Goal: Task Accomplishment & Management: Manage account settings

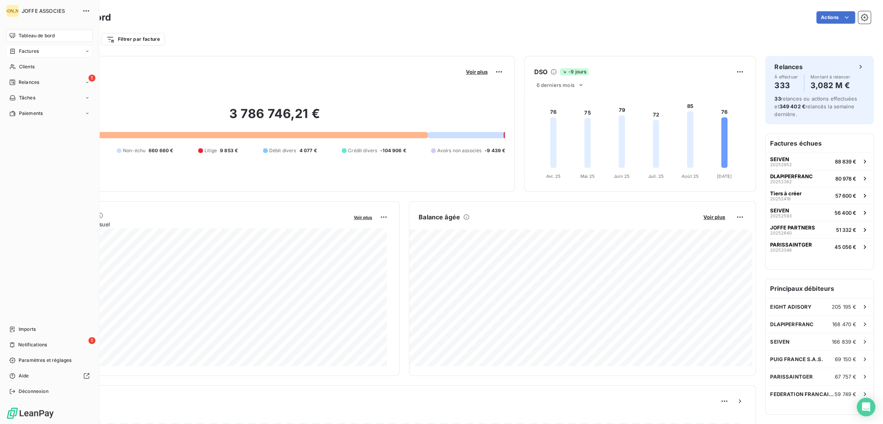
click at [31, 52] on span "Factures" at bounding box center [29, 51] width 20 height 7
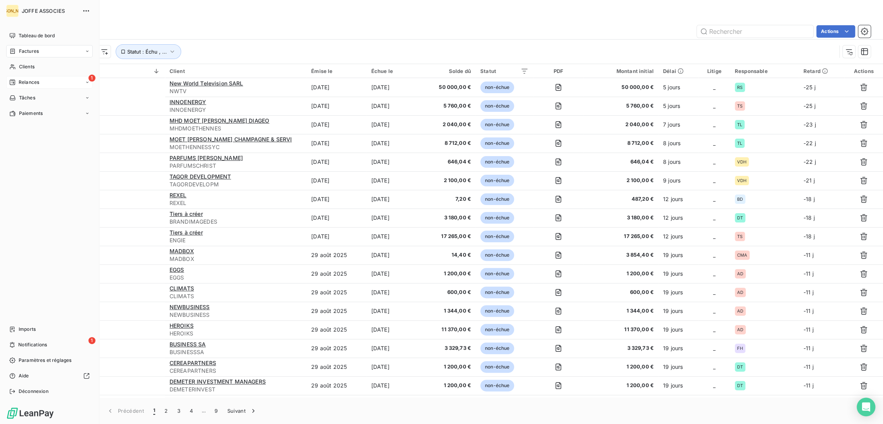
click at [31, 82] on span "Relances" at bounding box center [29, 82] width 21 height 7
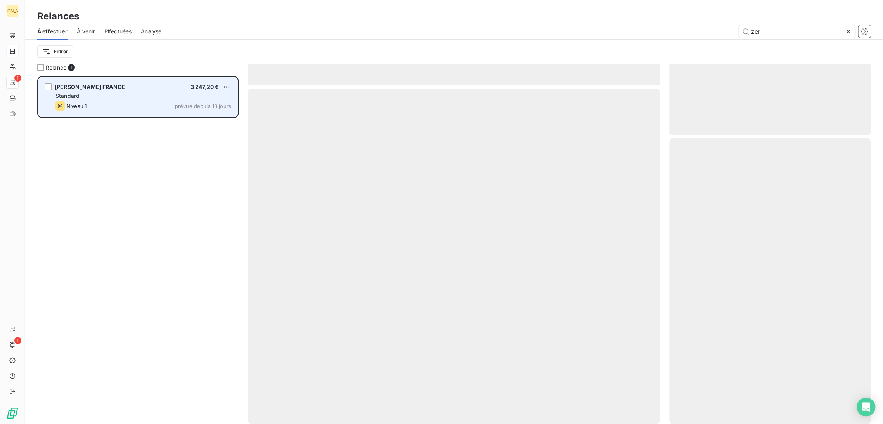
scroll to position [341, 195]
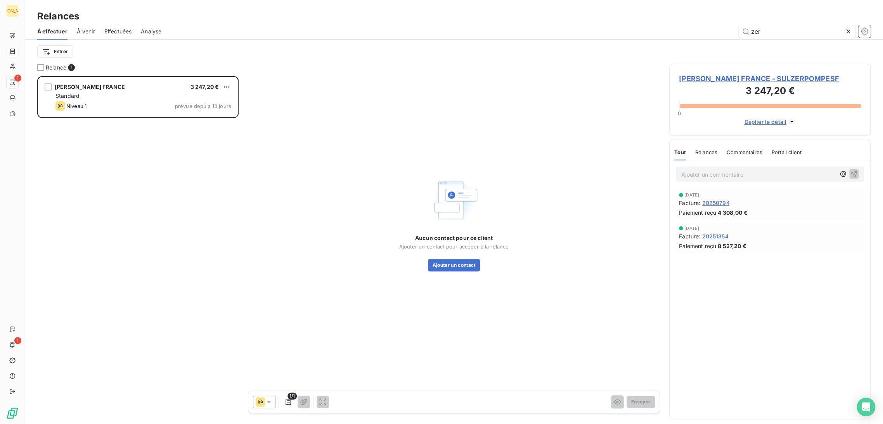
drag, startPoint x: 756, startPoint y: 31, endPoint x: 733, endPoint y: 31, distance: 23.7
click at [733, 31] on div "zer" at bounding box center [521, 31] width 700 height 12
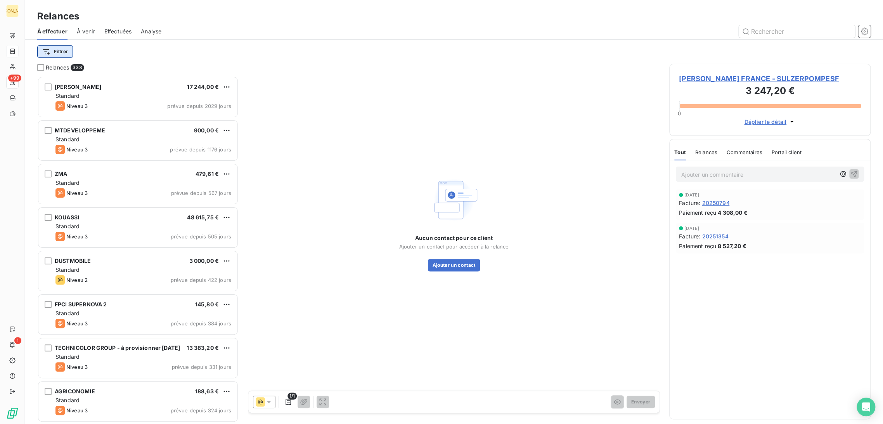
click at [67, 52] on html "JA +99 1 Relances À effectuer À venir Effectuées Analyse Filtrer Relances 333 P…" at bounding box center [441, 212] width 883 height 424
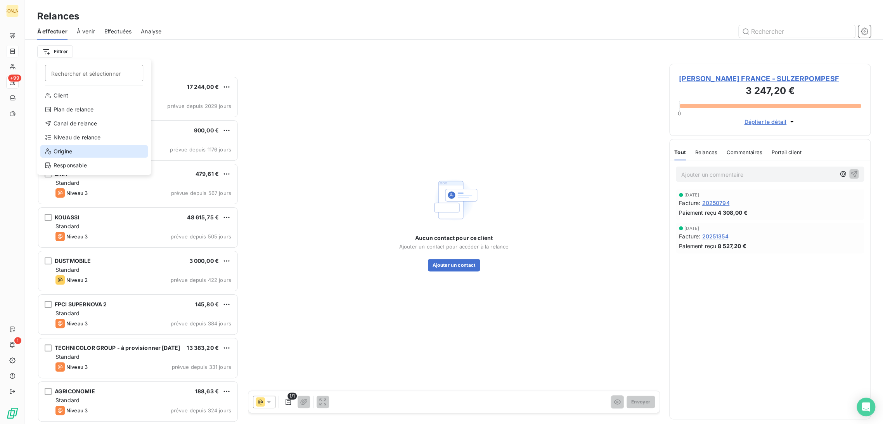
click at [72, 154] on div "Origine" at bounding box center [93, 151] width 107 height 12
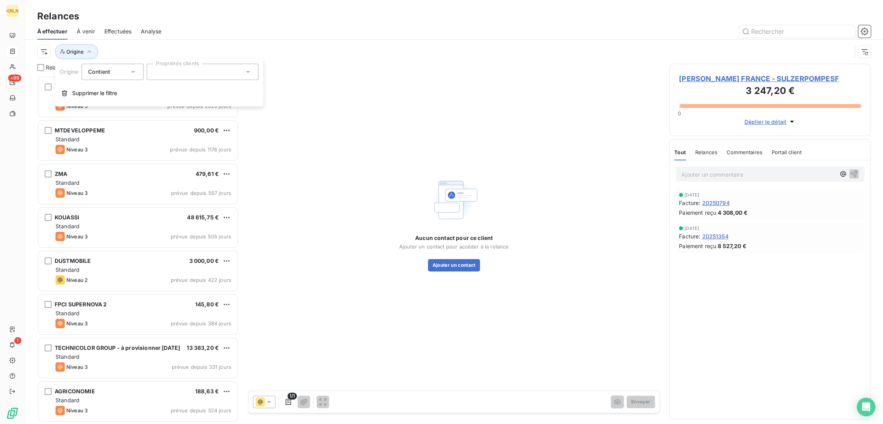
click at [175, 70] on div at bounding box center [203, 72] width 112 height 16
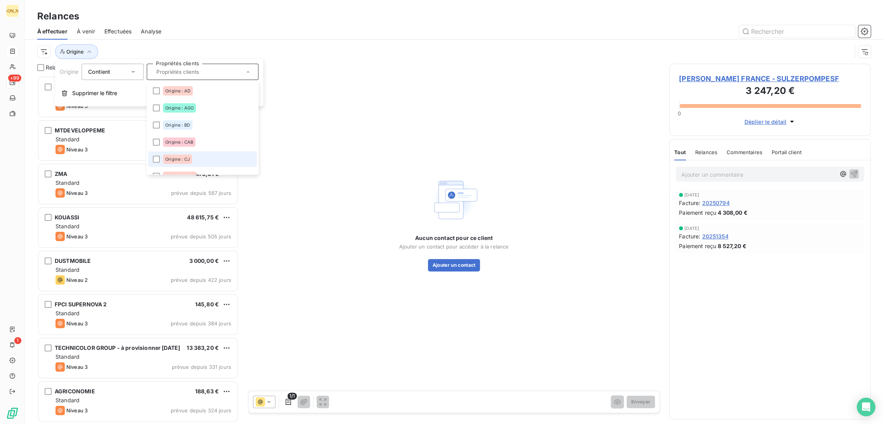
click at [181, 158] on span "Origine : CJ" at bounding box center [177, 159] width 24 height 5
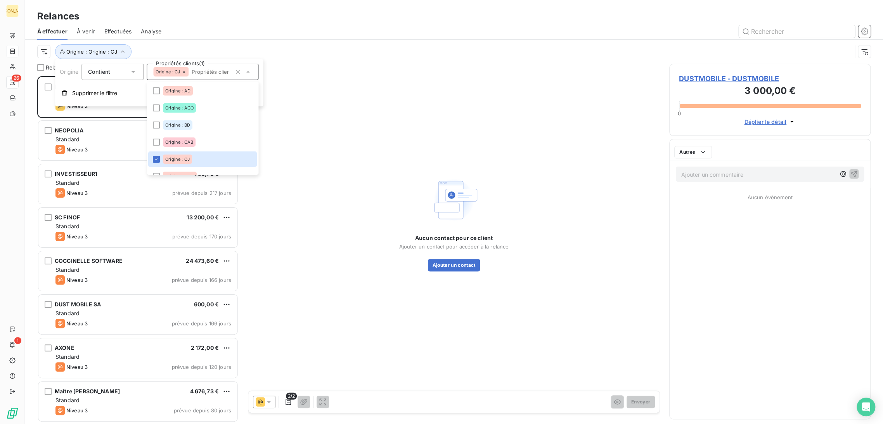
scroll to position [341, 195]
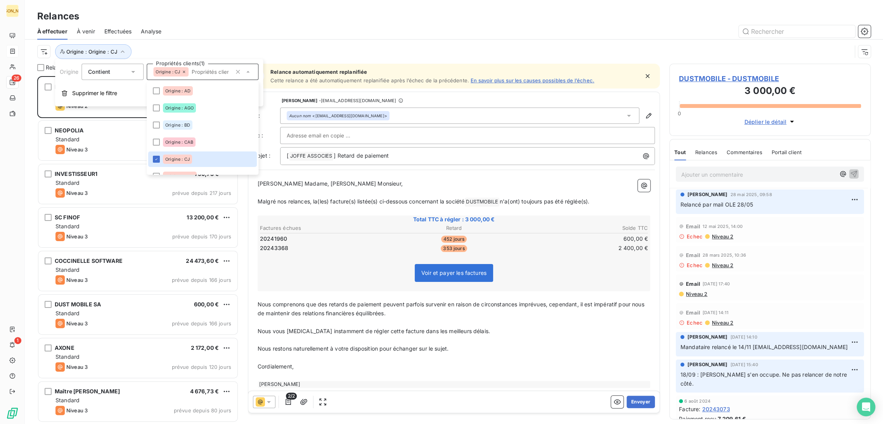
click at [205, 30] on div at bounding box center [521, 31] width 700 height 12
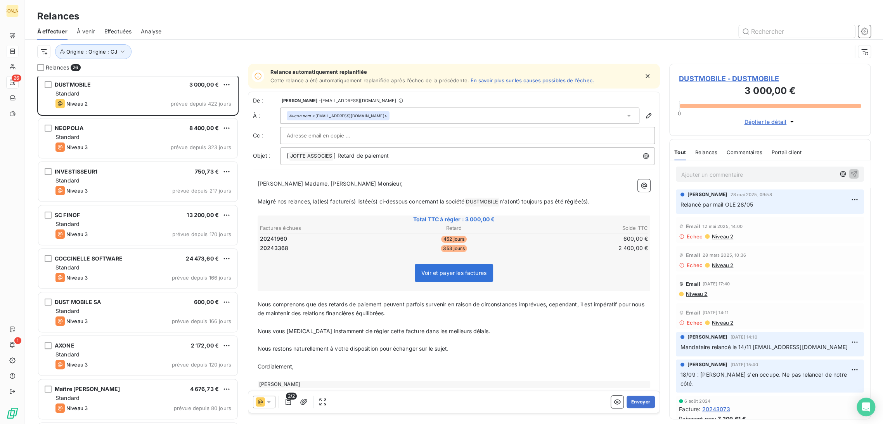
scroll to position [0, 0]
click at [778, 32] on input "text" at bounding box center [797, 31] width 116 height 12
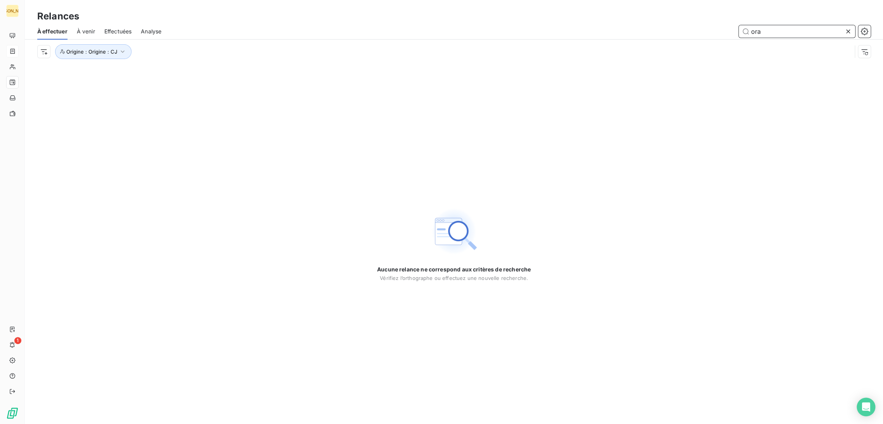
click at [122, 34] on span "Effectuées" at bounding box center [118, 32] width 28 height 8
type input "ora"
drag, startPoint x: 726, startPoint y: 32, endPoint x: 719, endPoint y: 32, distance: 6.2
click at [719, 32] on div "ora" at bounding box center [521, 31] width 700 height 12
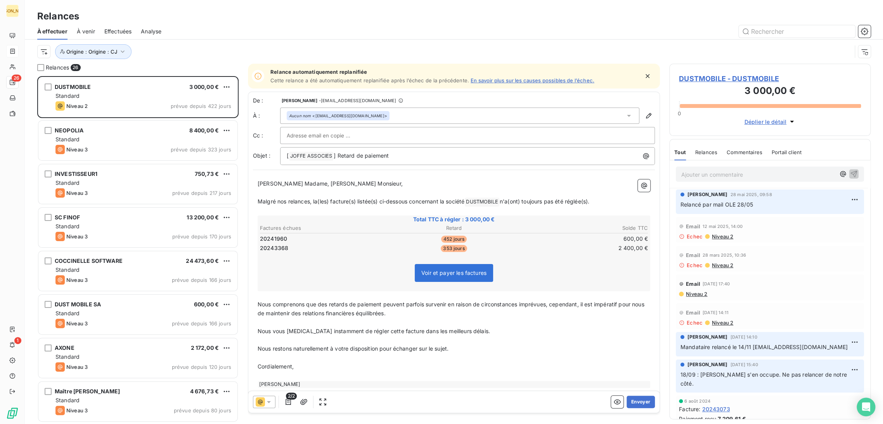
scroll to position [341, 195]
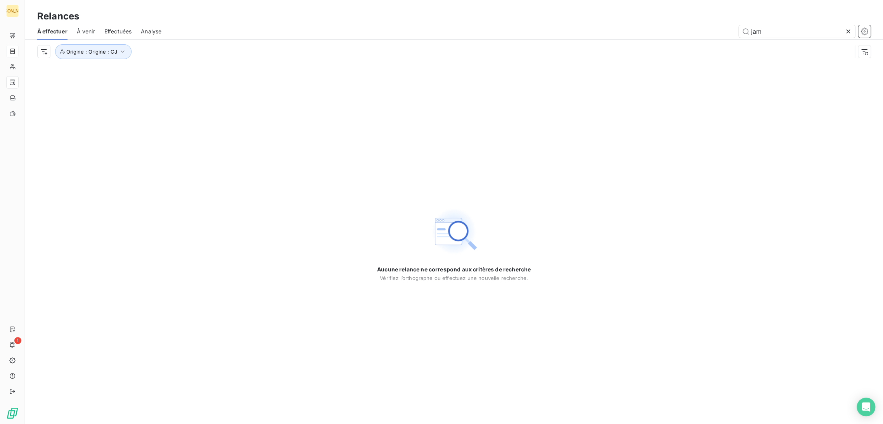
click at [48, 33] on span "À effectuer" at bounding box center [52, 32] width 30 height 8
type input "jam"
click at [81, 32] on span "À venir" at bounding box center [86, 32] width 18 height 8
click at [116, 30] on span "Effectuées" at bounding box center [118, 32] width 28 height 8
drag, startPoint x: 750, startPoint y: 30, endPoint x: 723, endPoint y: 30, distance: 26.8
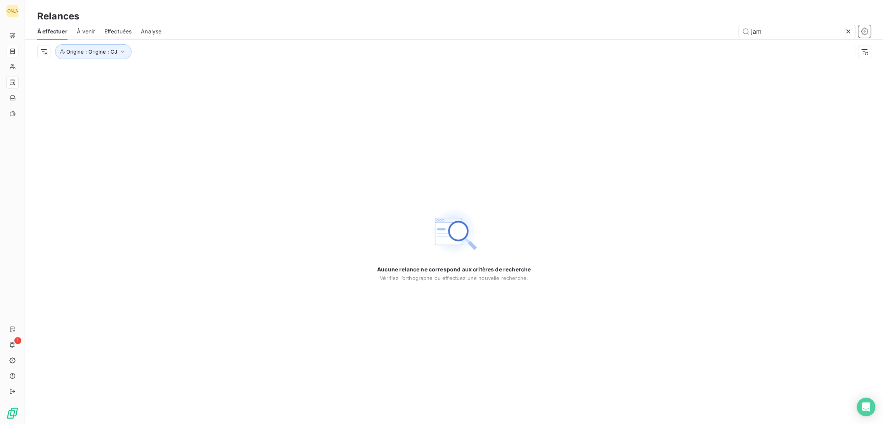
click at [723, 30] on div "jam" at bounding box center [521, 31] width 700 height 12
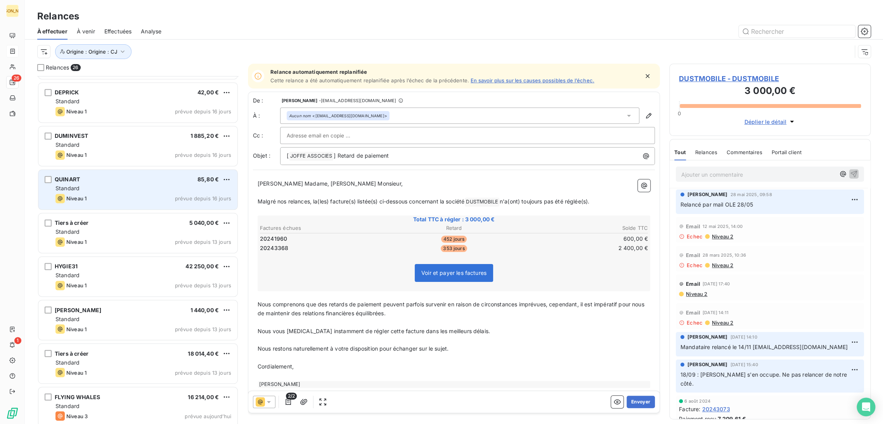
scroll to position [782, 0]
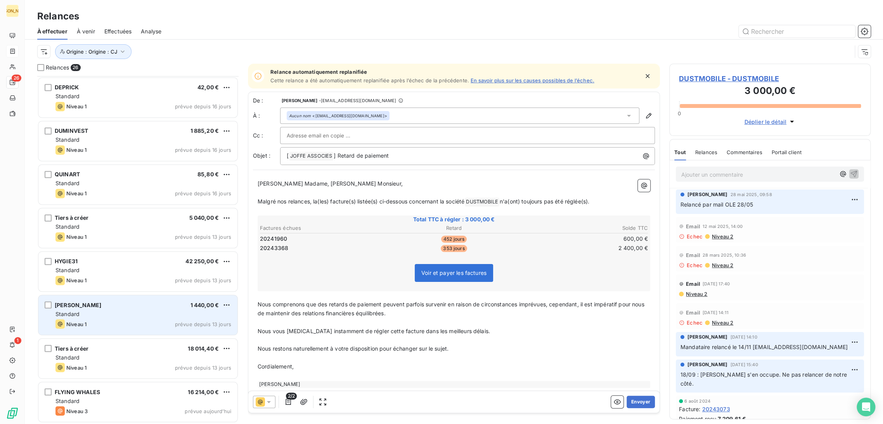
click at [152, 313] on div "Standard" at bounding box center [143, 314] width 176 height 8
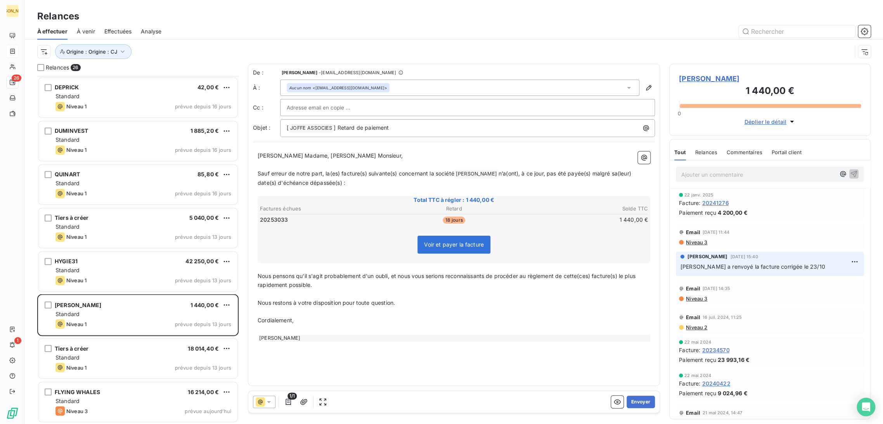
drag, startPoint x: 298, startPoint y: 169, endPoint x: 298, endPoint y: 161, distance: 7.4
click at [298, 168] on div "[PERSON_NAME] Madame, [PERSON_NAME] Monsieur, ﻿ Sauf erreur de notre part, la(e…" at bounding box center [454, 246] width 393 height 190
click at [295, 154] on span "[PERSON_NAME] Madame, [PERSON_NAME] Monsieur," at bounding box center [330, 155] width 145 height 7
click at [300, 158] on span "[PERSON_NAME] Madame, [PERSON_NAME] Monsieur," at bounding box center [330, 155] width 145 height 7
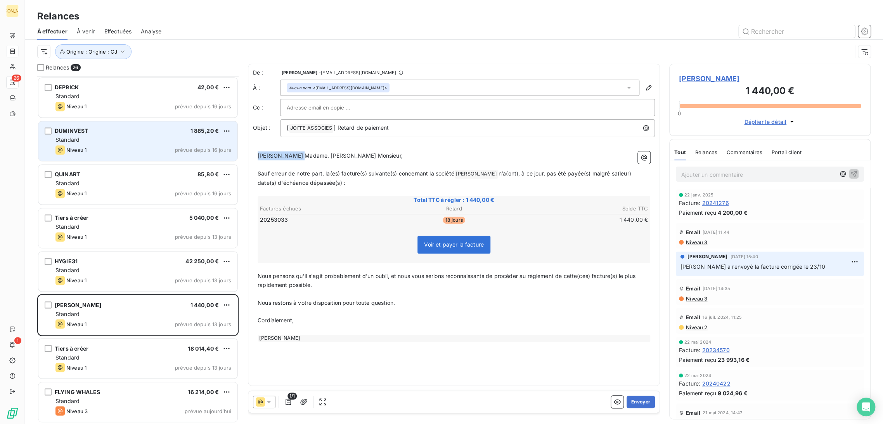
drag, startPoint x: 289, startPoint y: 156, endPoint x: 235, endPoint y: 157, distance: 54.3
click at [235, 157] on div "Relances 26 CIRRUS TP 1 885,20 € Standard Niveau 1 prévue depuis 16 jours DEPRI…" at bounding box center [454, 244] width 858 height 360
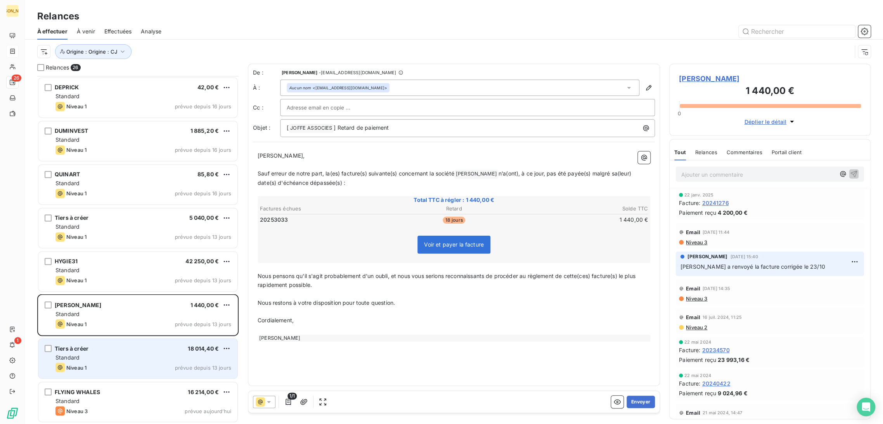
click at [131, 361] on div "Tiers à créer 18 014,40 € Standard Niveau 1 prévue depuis 13 jours" at bounding box center [137, 358] width 199 height 40
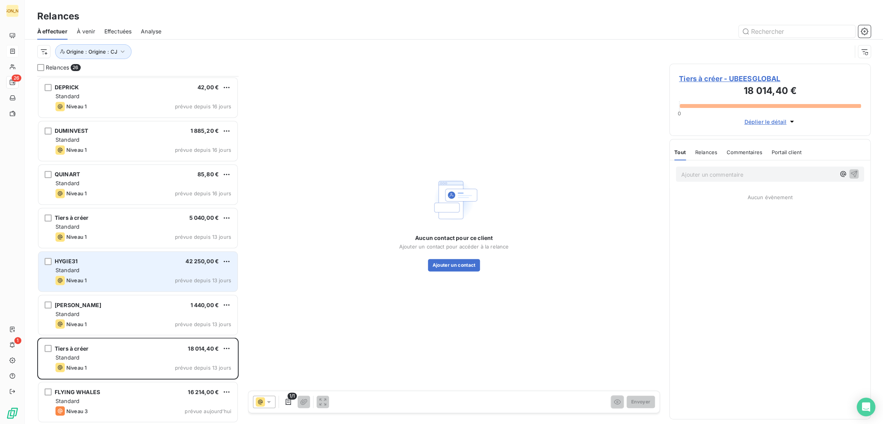
click at [143, 272] on div "Standard" at bounding box center [143, 270] width 176 height 8
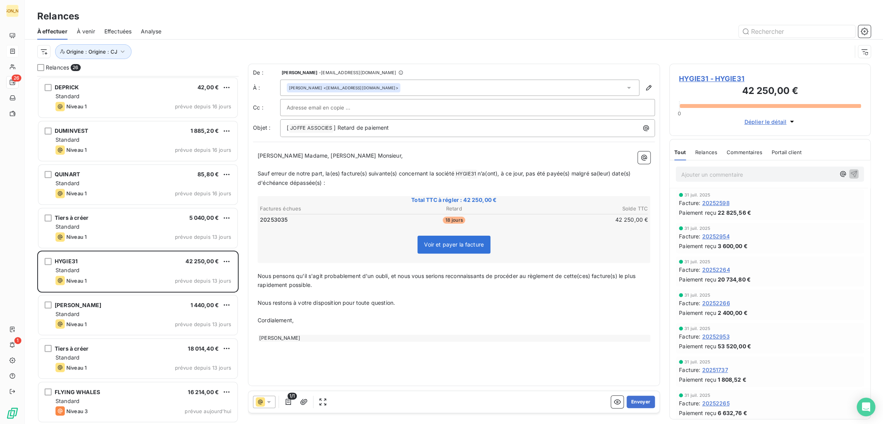
click at [322, 109] on input "text" at bounding box center [328, 108] width 83 height 12
click at [274, 171] on span "Sauf erreur de notre part, la(es) facture(s) suivante(s) concernant la société" at bounding box center [356, 173] width 197 height 7
click at [647, 87] on icon "button" at bounding box center [649, 88] width 8 height 8
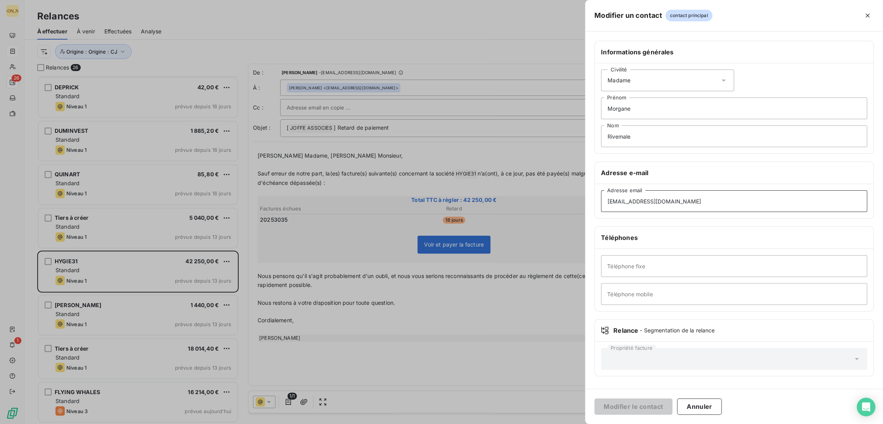
drag, startPoint x: 606, startPoint y: 200, endPoint x: 596, endPoint y: 197, distance: 10.4
click at [545, 423] on div "Modifier un contact contact principal Informations générales Civilité Madame [P…" at bounding box center [441, 424] width 883 height 0
paste input "morgane.rivemale@hygie31group"
type input "[EMAIL_ADDRESS][DOMAIN_NAME]"
drag, startPoint x: 639, startPoint y: 412, endPoint x: 612, endPoint y: 394, distance: 33.0
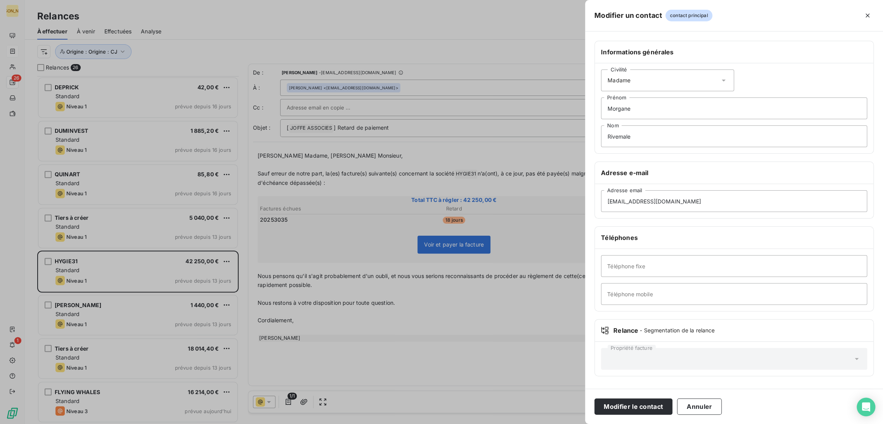
click at [639, 412] on button "Modifier le contact" at bounding box center [633, 406] width 78 height 16
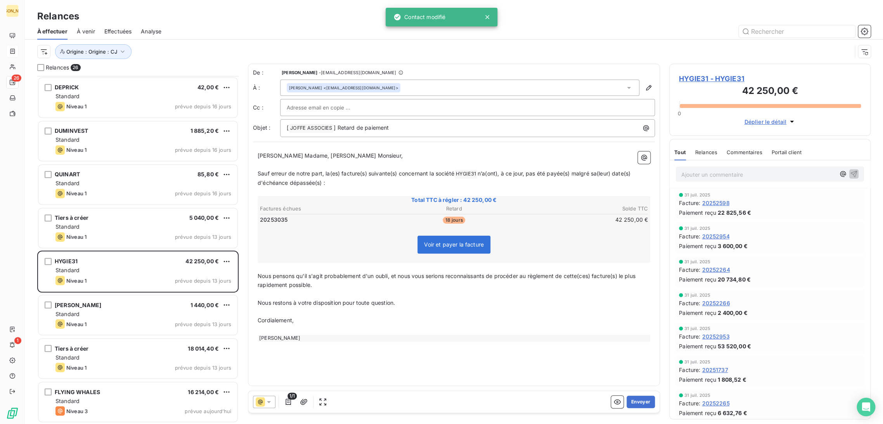
drag, startPoint x: 289, startPoint y: 179, endPoint x: 298, endPoint y: 173, distance: 10.3
click at [290, 179] on span "n’a(ont), à ce jour, pas été payée(s) malgré sa(leur) date(s) d'échéance dépass…" at bounding box center [445, 178] width 374 height 16
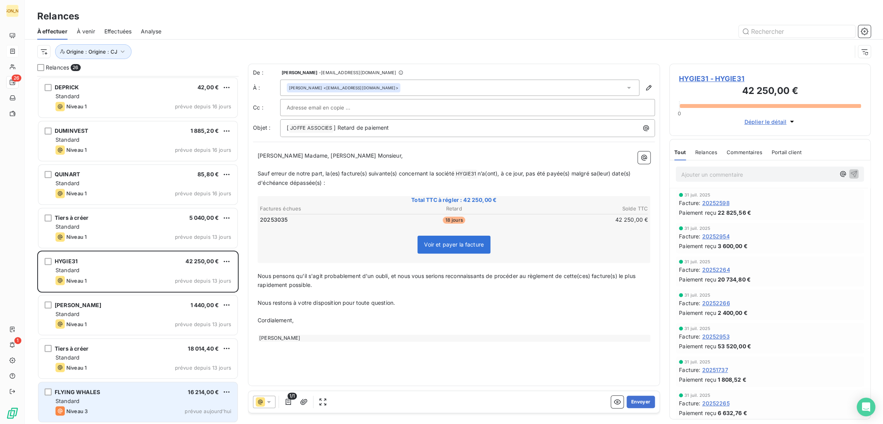
drag, startPoint x: 100, startPoint y: 396, endPoint x: 103, endPoint y: 393, distance: 4.2
click at [100, 396] on div "FLYING WHALES 16 214,00 € Standard Niveau 3 prévue aujourd’hui" at bounding box center [137, 402] width 199 height 40
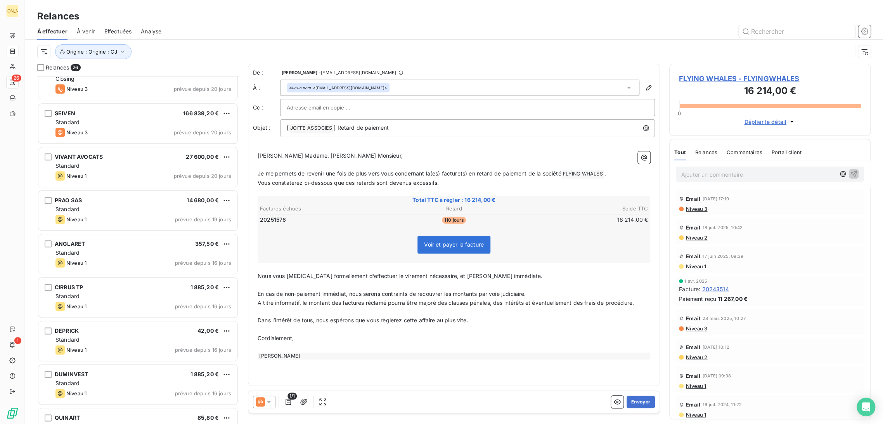
scroll to position [481, 0]
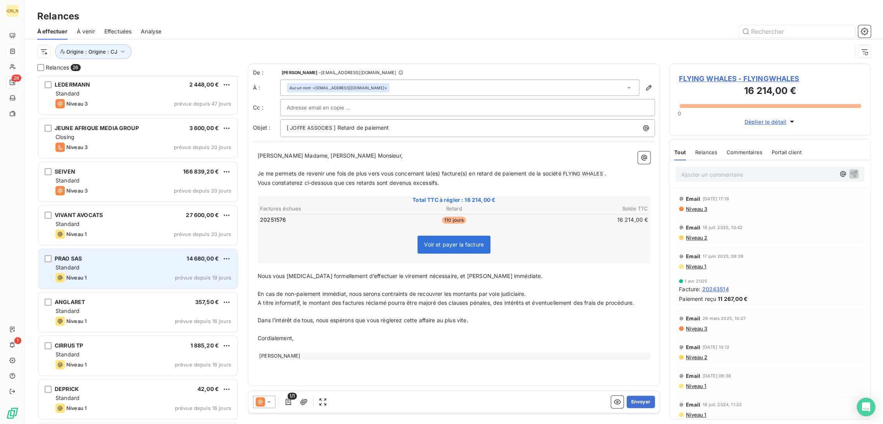
click at [126, 279] on div "Niveau 1 prévue depuis 19 jours" at bounding box center [143, 277] width 176 height 9
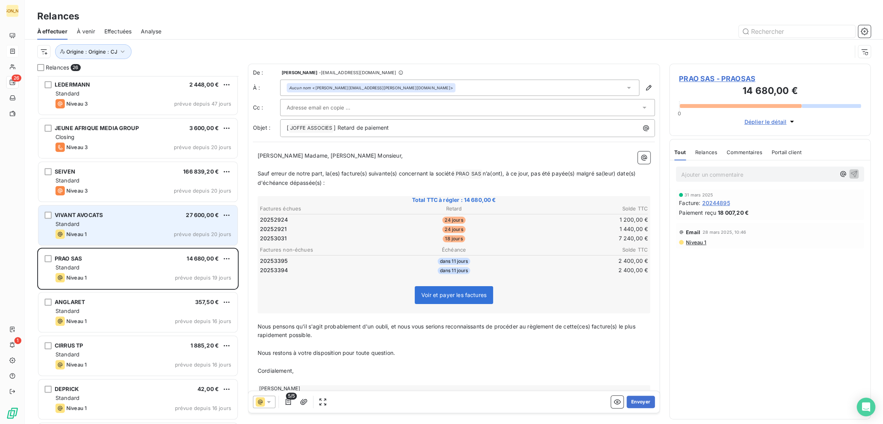
click at [121, 223] on div "Standard" at bounding box center [143, 224] width 176 height 8
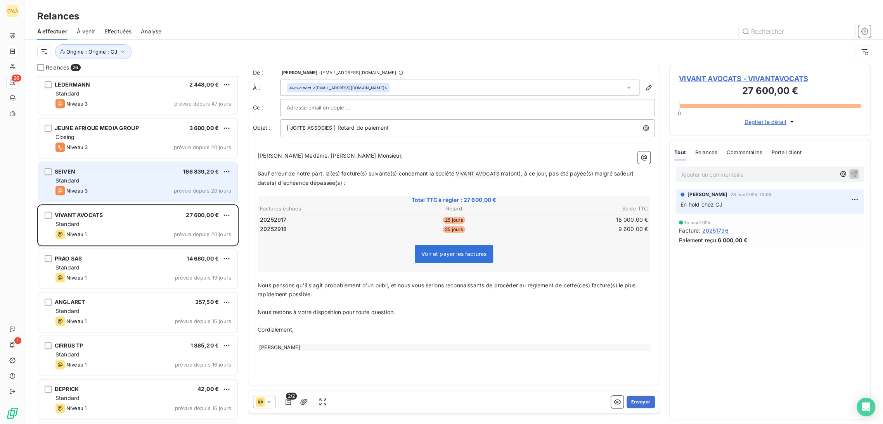
click at [119, 196] on div "SEIVEN 166 839,20 € Standard Niveau 3 prévue depuis 20 jours" at bounding box center [137, 182] width 199 height 40
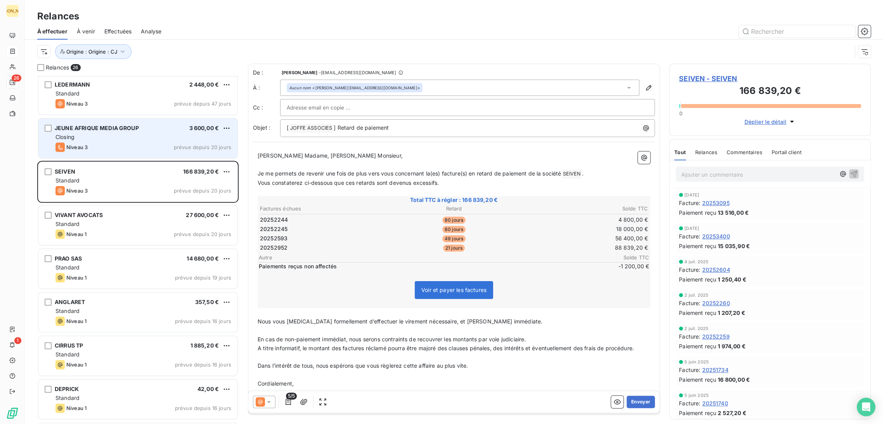
click at [143, 144] on div "Niveau 3 prévue depuis 20 jours" at bounding box center [143, 146] width 176 height 9
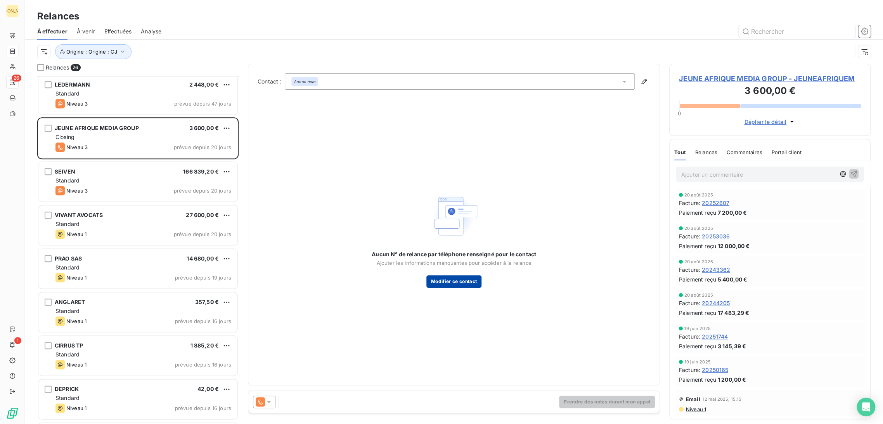
click at [466, 278] on button "Modifier ce contact" at bounding box center [453, 281] width 55 height 12
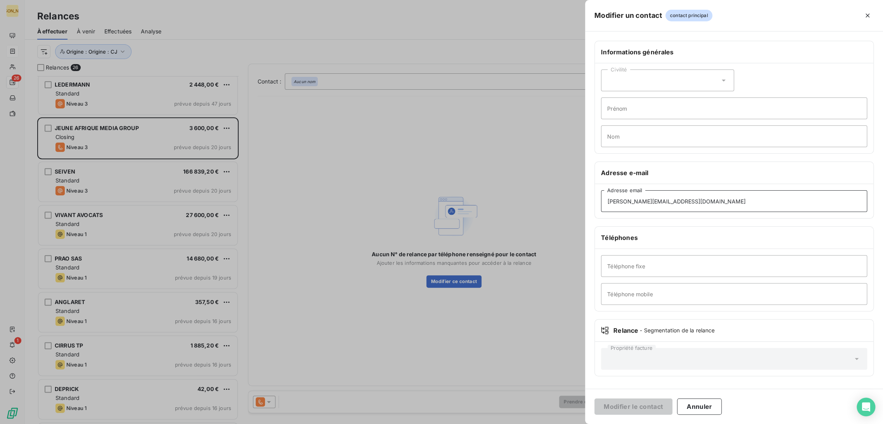
click at [646, 210] on input "[PERSON_NAME][EMAIL_ADDRESS][DOMAIN_NAME]" at bounding box center [734, 201] width 266 height 22
click at [701, 201] on input "[PERSON_NAME][EMAIL_ADDRESS][DOMAIN_NAME]" at bounding box center [734, 201] width 266 height 22
click at [553, 199] on div at bounding box center [441, 212] width 883 height 424
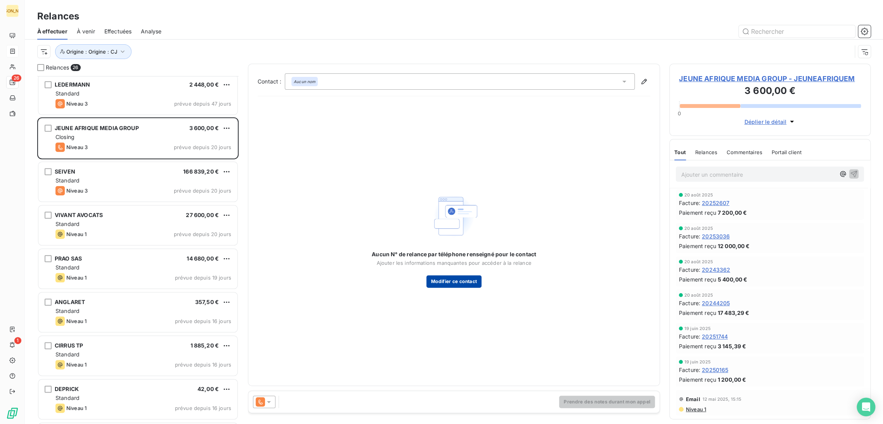
click at [461, 278] on button "Modifier ce contact" at bounding box center [453, 281] width 55 height 12
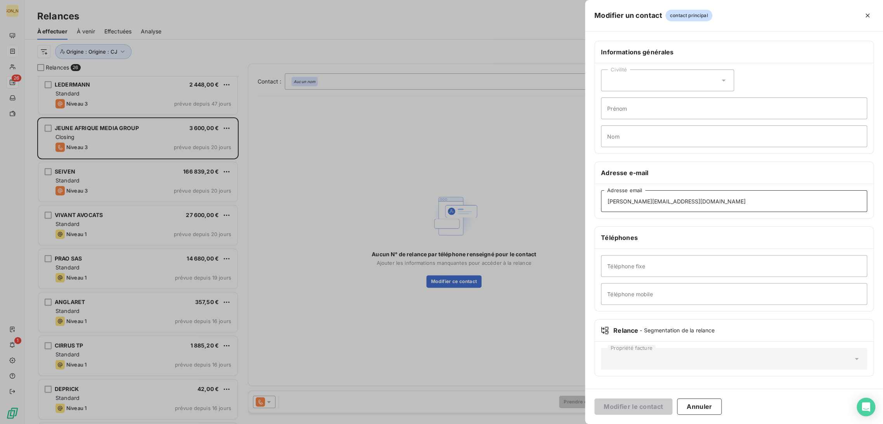
drag, startPoint x: 703, startPoint y: 203, endPoint x: 553, endPoint y: 199, distance: 149.8
click at [553, 423] on div "Modifier un contact contact principal Informations générales Civilité Prénom No…" at bounding box center [441, 424] width 883 height 0
paste input "[EMAIL_ADDRESS][DOMAIN_NAME]"
type input "[EMAIL_ADDRESS][DOMAIN_NAME]"
click at [625, 407] on button "Modifier le contact" at bounding box center [633, 406] width 78 height 16
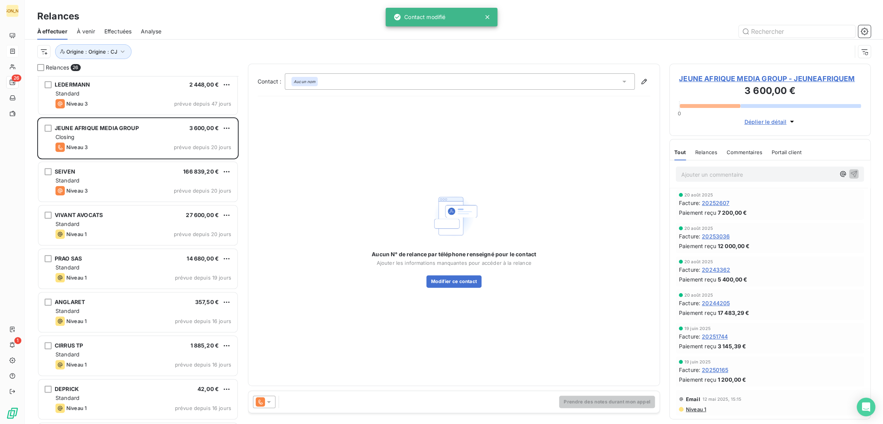
click at [273, 403] on div at bounding box center [264, 401] width 23 height 12
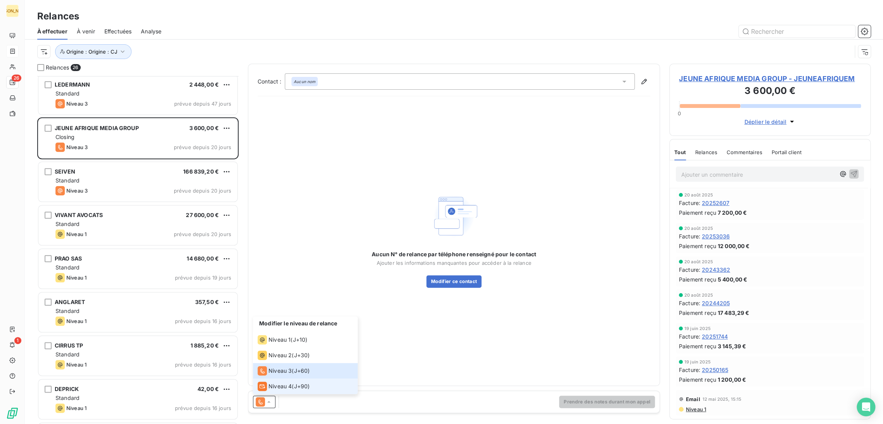
click at [279, 387] on span "Niveau 4" at bounding box center [279, 386] width 23 height 8
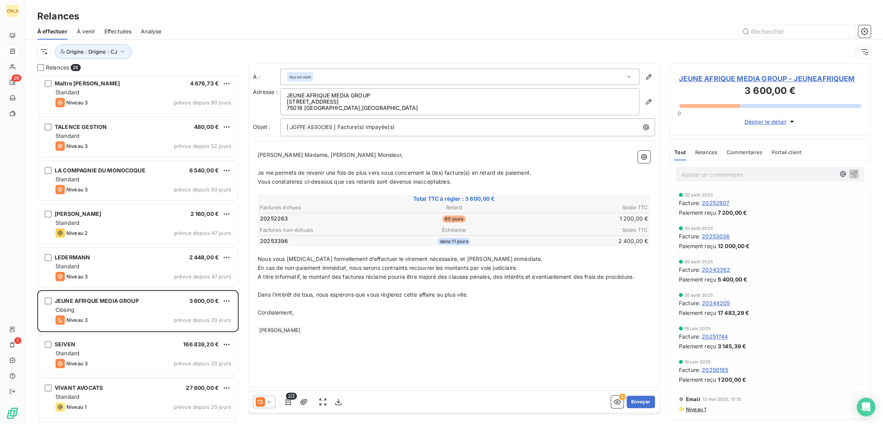
scroll to position [265, 0]
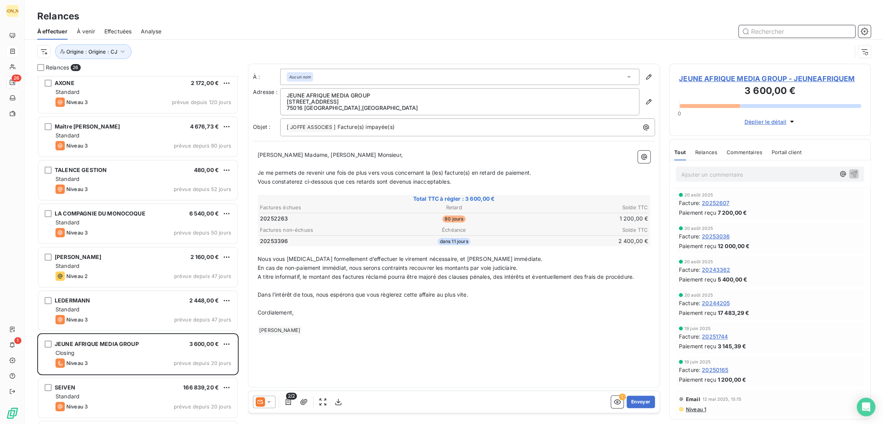
click at [775, 34] on input "text" at bounding box center [797, 31] width 116 height 12
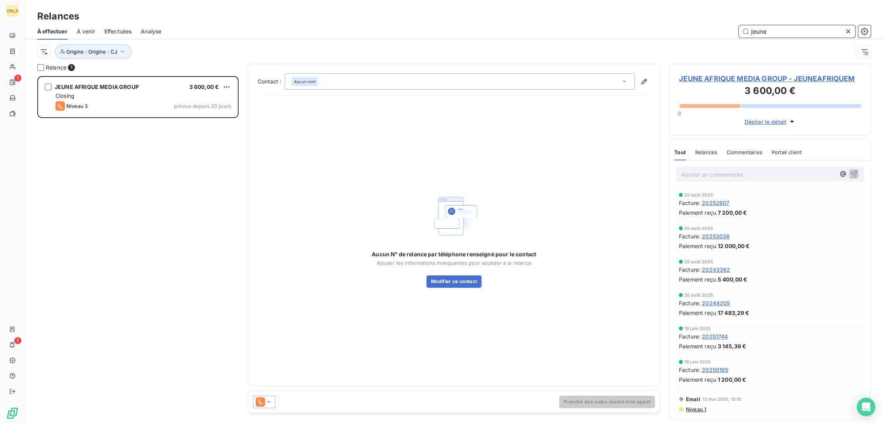
scroll to position [341, 195]
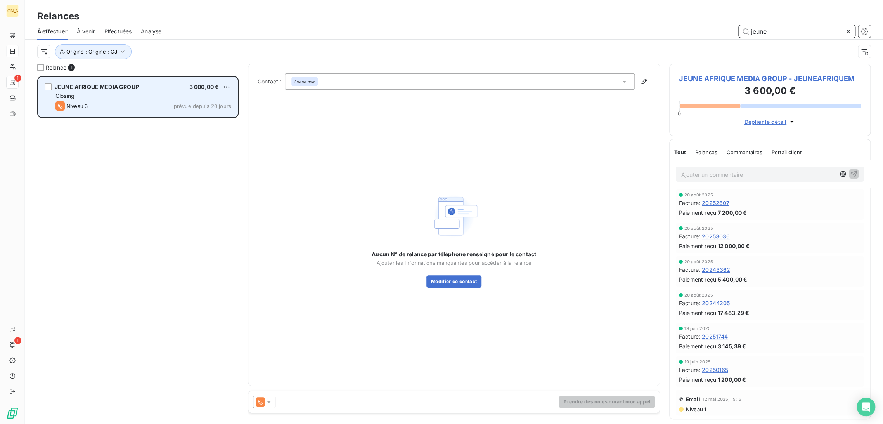
type input "jeune"
click at [124, 97] on div "Closing" at bounding box center [143, 96] width 176 height 8
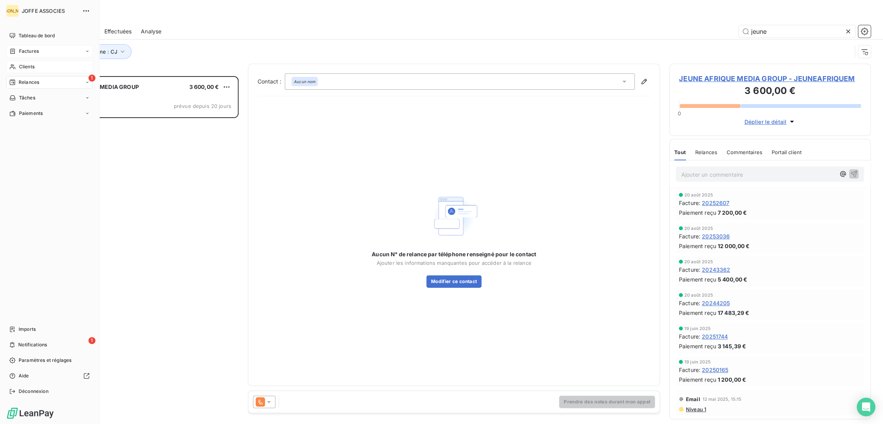
click at [19, 67] on span "Clients" at bounding box center [27, 66] width 16 height 7
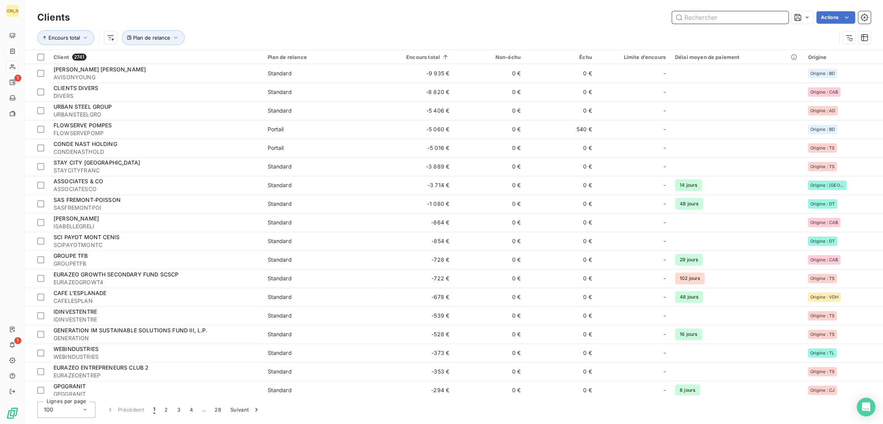
click at [721, 20] on input "text" at bounding box center [730, 17] width 116 height 12
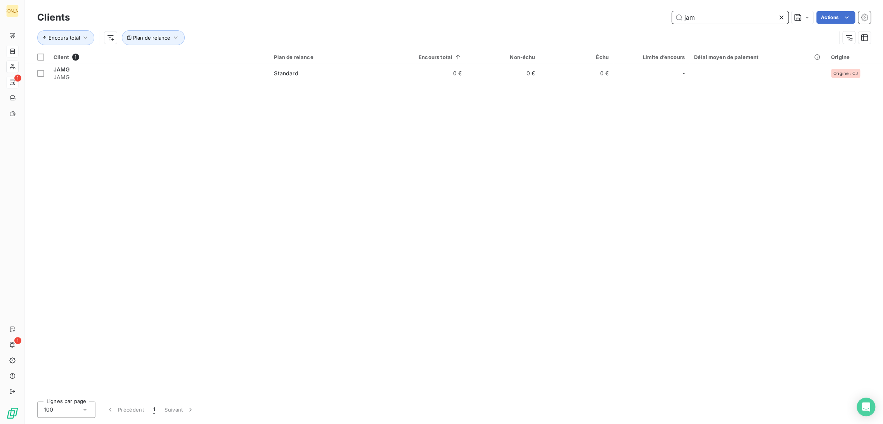
type input "jam"
click at [185, 84] on div "Client 1 Plan de relance Encours total Non-échu Échu Limite d’encours Délai moy…" at bounding box center [454, 222] width 858 height 345
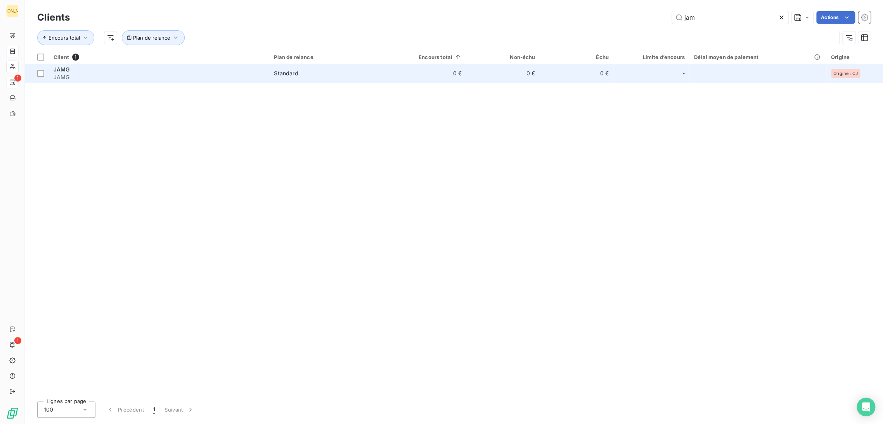
click at [178, 80] on span "JAMG" at bounding box center [159, 77] width 211 height 8
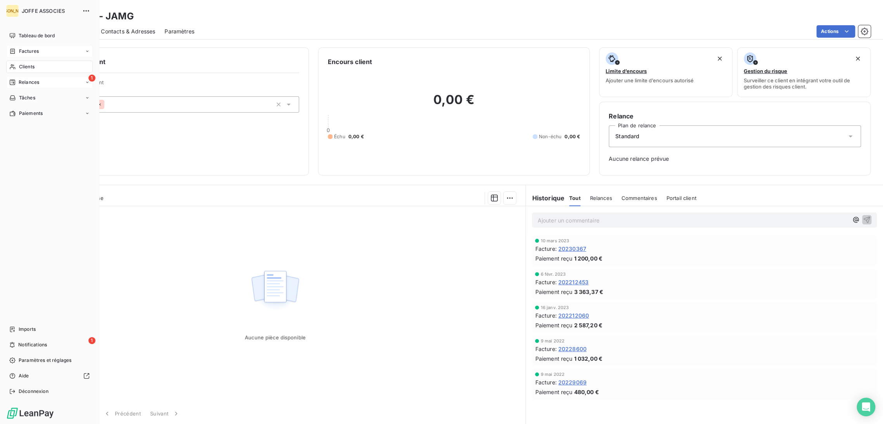
click at [19, 62] on div "Clients" at bounding box center [49, 67] width 87 height 12
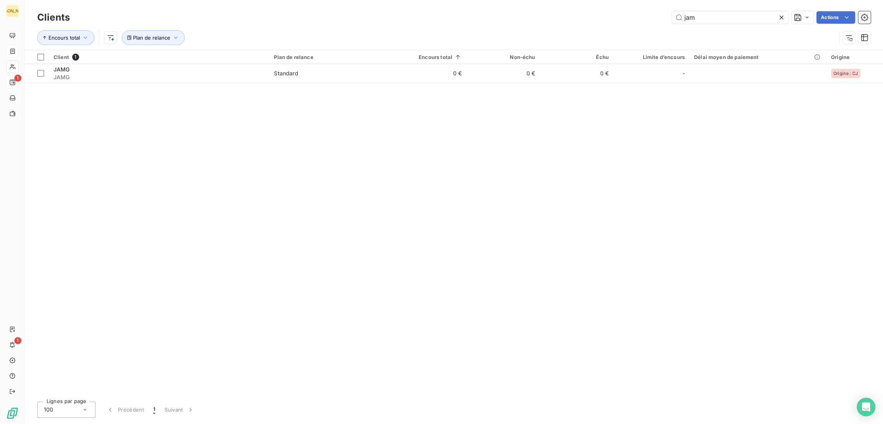
drag, startPoint x: 702, startPoint y: 16, endPoint x: 669, endPoint y: 14, distance: 33.4
click at [669, 14] on div "jam Actions" at bounding box center [475, 17] width 792 height 12
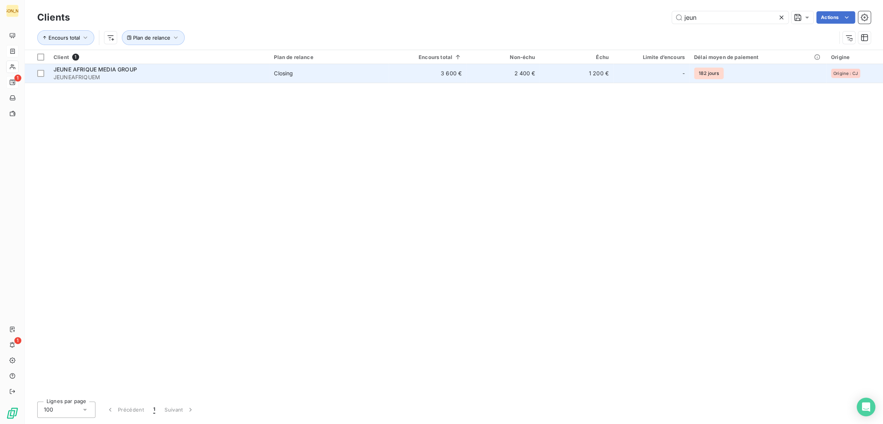
type input "jeun"
click at [174, 74] on span "JEUNEAFRIQUEM" at bounding box center [159, 77] width 211 height 8
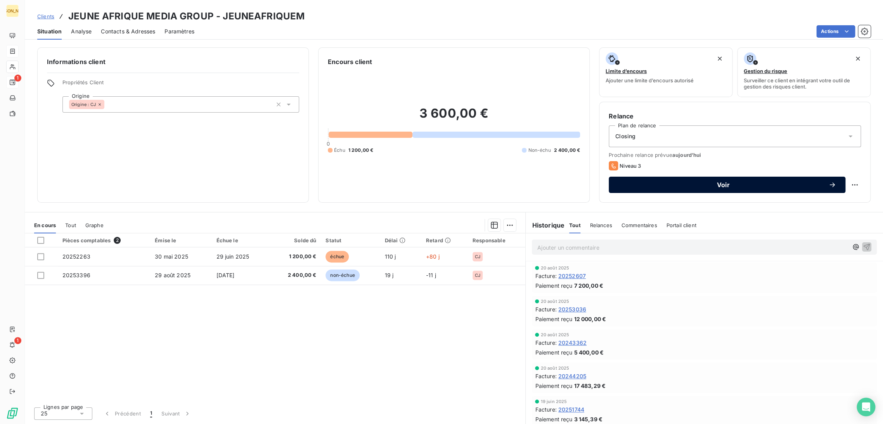
click at [719, 185] on span "Voir" at bounding box center [723, 185] width 210 height 6
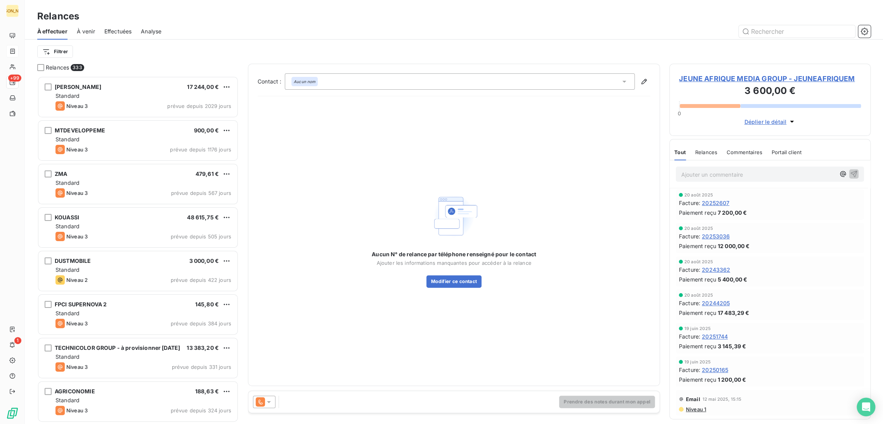
scroll to position [341, 195]
click at [466, 282] on button "Modifier ce contact" at bounding box center [453, 281] width 55 height 12
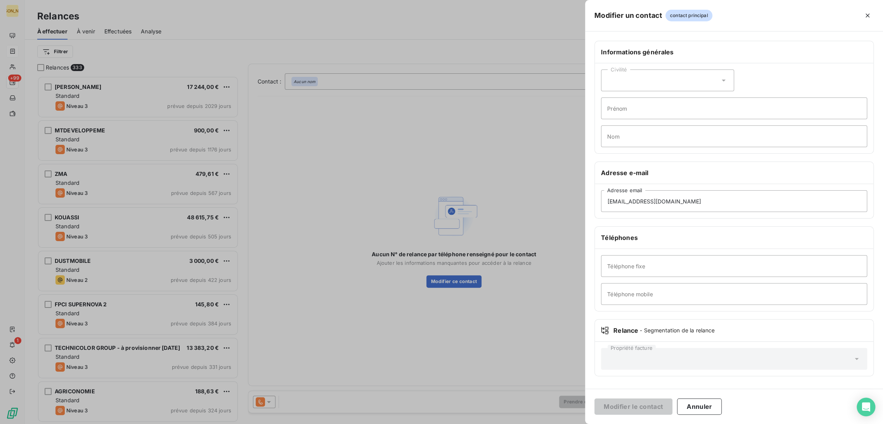
click at [343, 347] on div at bounding box center [441, 212] width 883 height 424
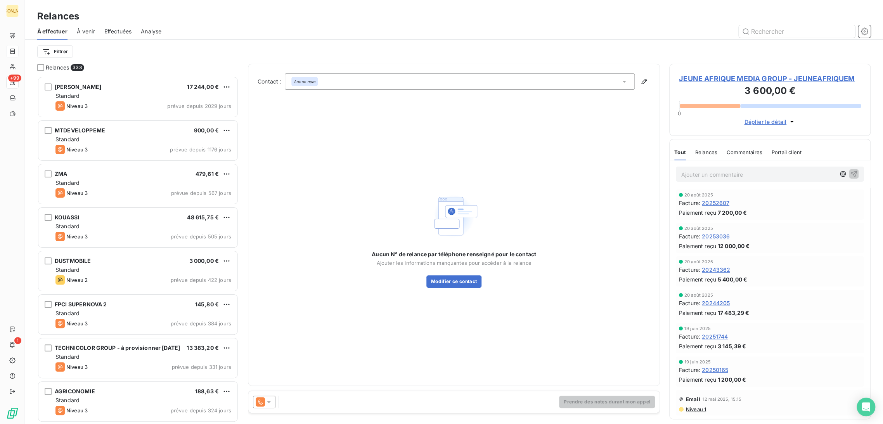
click at [267, 399] on icon at bounding box center [269, 402] width 8 height 8
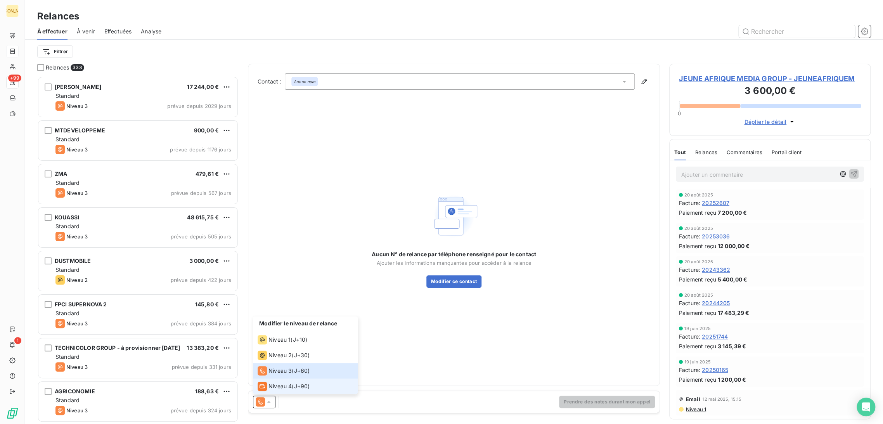
click at [272, 386] on span "Niveau 4" at bounding box center [279, 386] width 23 height 8
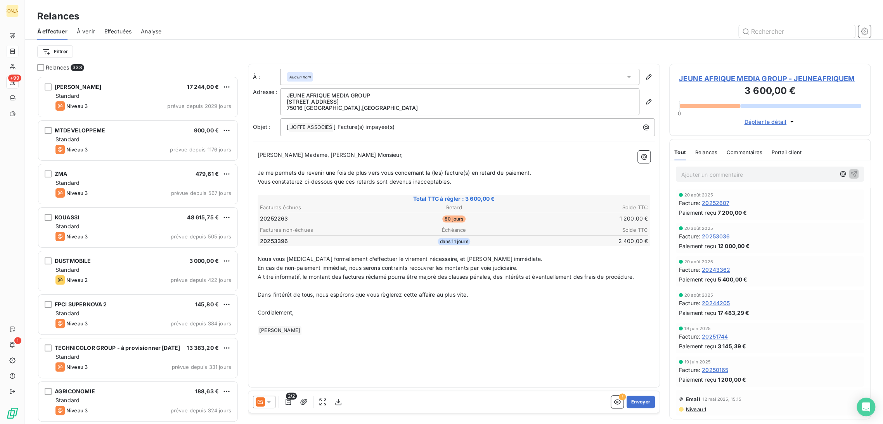
click at [415, 313] on p "Cordialement," at bounding box center [454, 312] width 393 height 9
click at [292, 398] on span "2/2" at bounding box center [291, 395] width 11 height 7
click at [287, 402] on icon "button" at bounding box center [288, 402] width 8 height 8
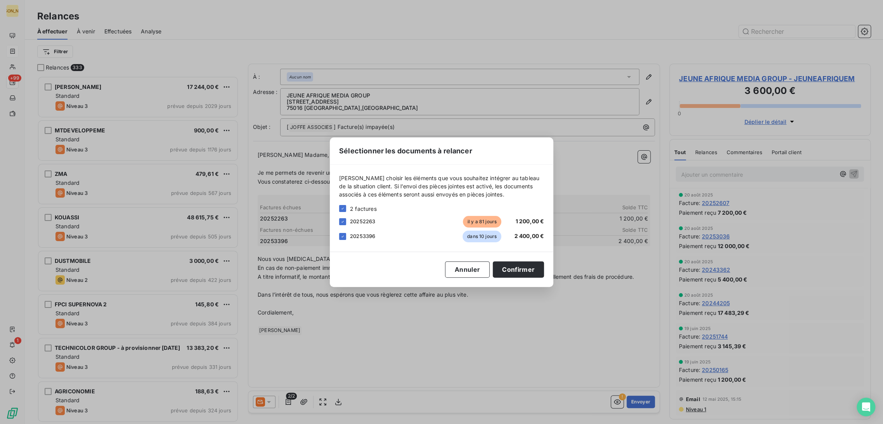
drag, startPoint x: 338, startPoint y: 235, endPoint x: 371, endPoint y: 241, distance: 33.2
click at [339, 235] on div "[PERSON_NAME] choisir les éléments que vous souhaitez intégrer au tableau de la…" at bounding box center [441, 208] width 223 height 87
click at [343, 236] on icon at bounding box center [342, 236] width 5 height 5
click at [530, 275] on button "Confirmer" at bounding box center [518, 269] width 51 height 16
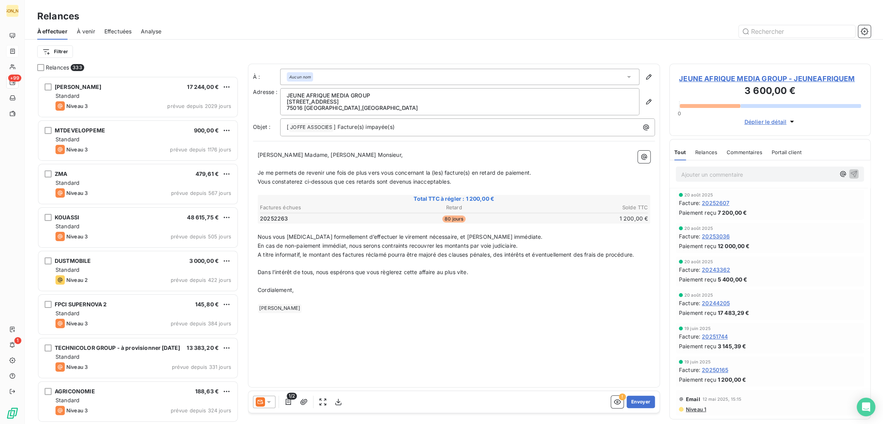
click at [374, 318] on div "À : Aucun nom Adresse : JEUNE AFRIQUE MEDIA GROUP [STREET_ADDRESS] Objet : [ JO…" at bounding box center [454, 226] width 412 height 324
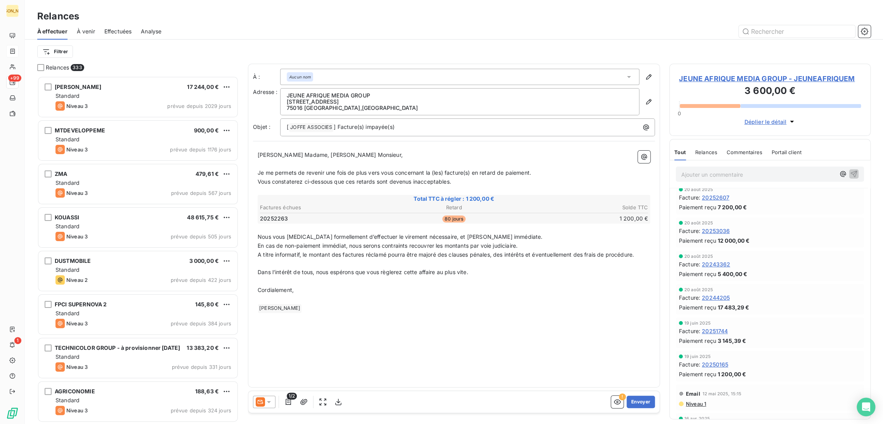
scroll to position [0, 0]
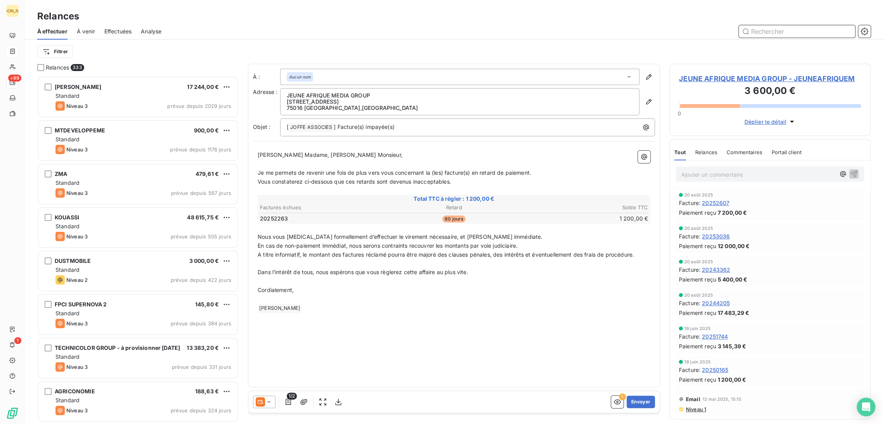
click at [758, 35] on input "text" at bounding box center [797, 31] width 116 height 12
type input "rea"
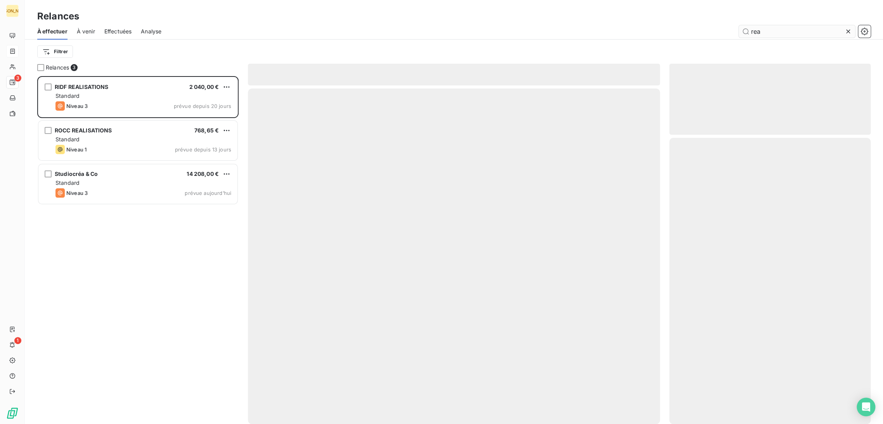
scroll to position [341, 195]
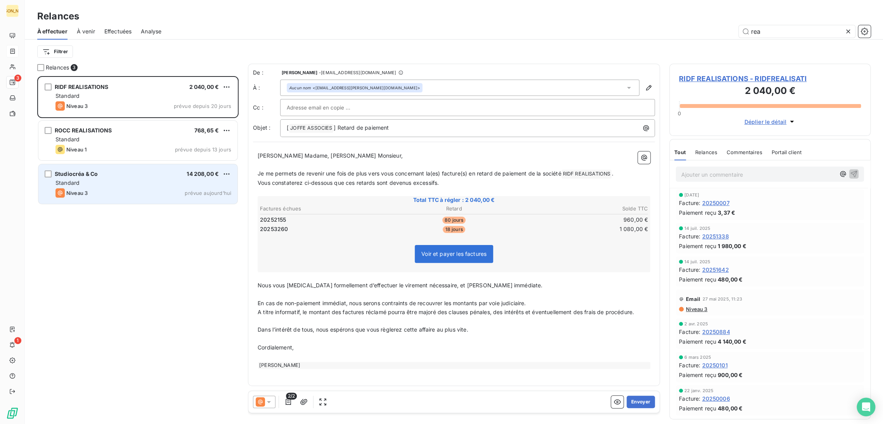
click at [120, 178] on div "Studiocréa & Co 14 208,00 € Standard Niveau 3 prévue aujourd’hui" at bounding box center [137, 184] width 199 height 40
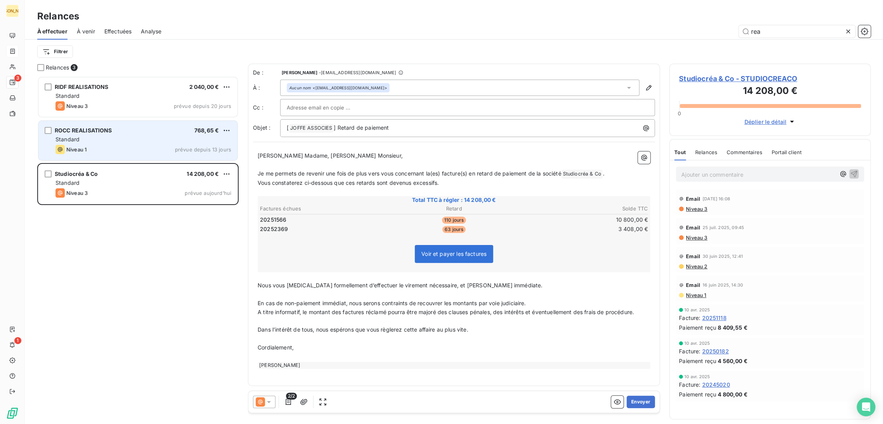
click at [147, 150] on div "Niveau 1 prévue depuis 13 jours" at bounding box center [143, 149] width 176 height 9
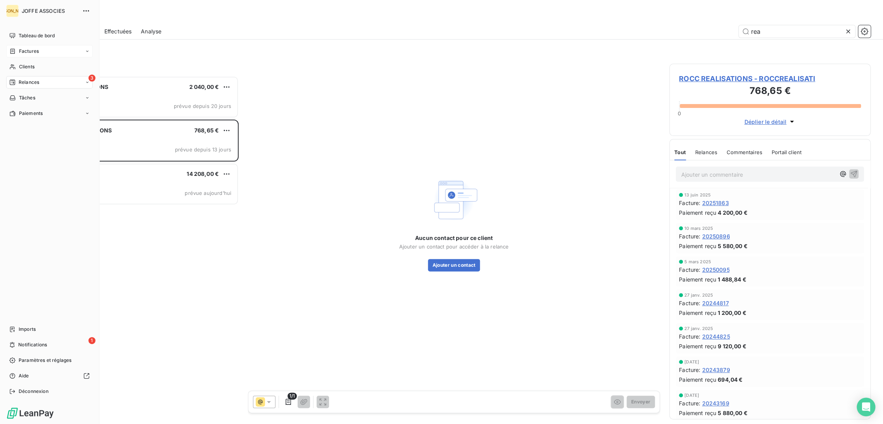
click at [19, 54] on span "Factures" at bounding box center [29, 51] width 20 height 7
